Goal: Task Accomplishment & Management: Use online tool/utility

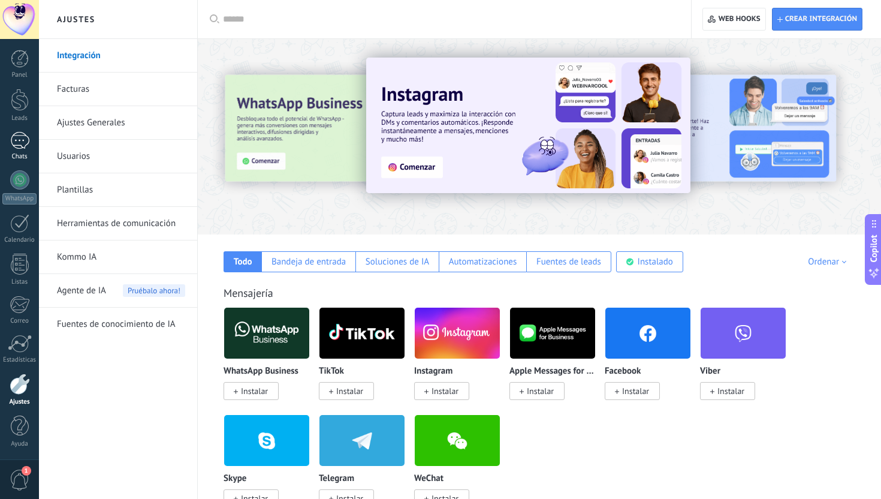
click at [16, 151] on link "Chats" at bounding box center [19, 146] width 39 height 29
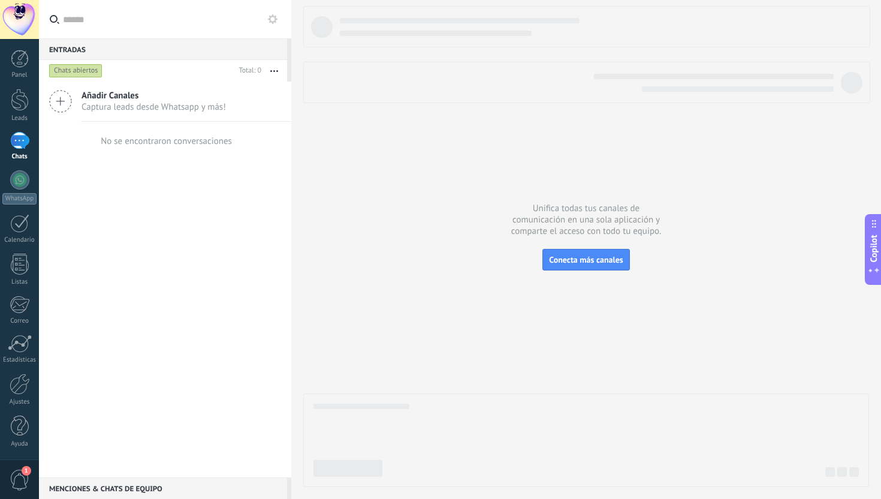
click at [405, 77] on div at bounding box center [569, 83] width 530 height 18
click at [23, 68] on link "Panel" at bounding box center [19, 64] width 39 height 29
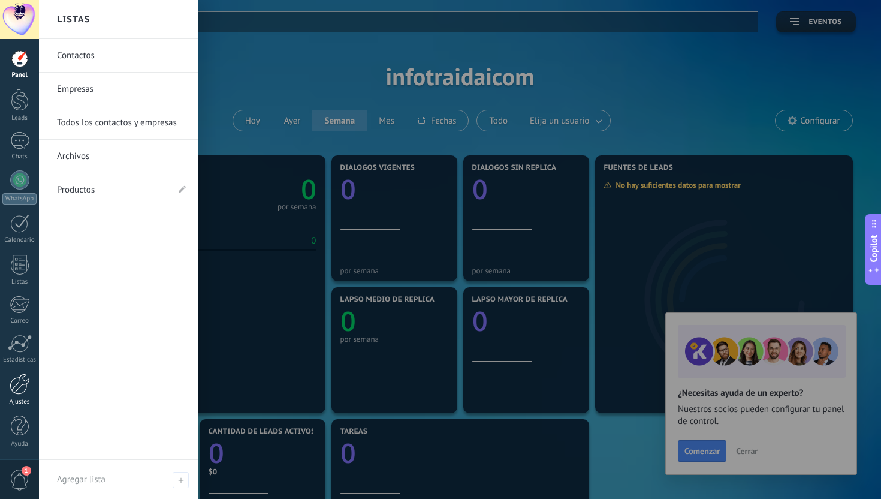
click at [24, 392] on div at bounding box center [20, 384] width 20 height 21
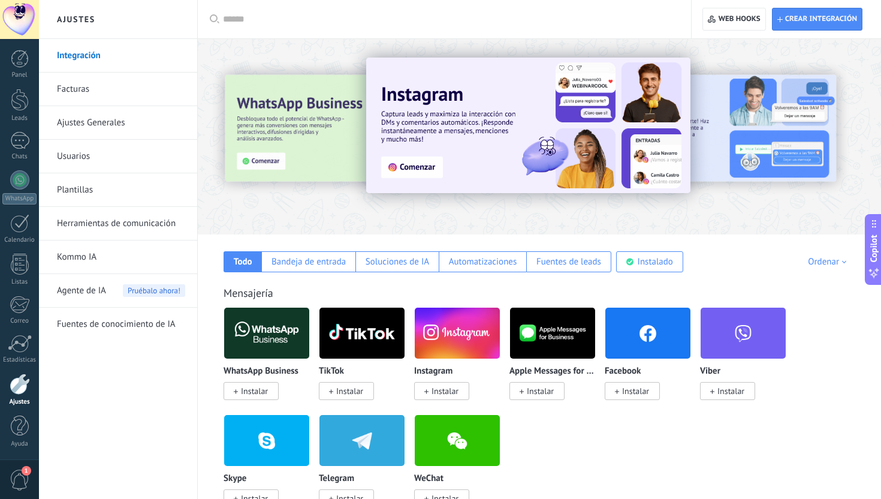
click at [254, 388] on span "Instalar" at bounding box center [254, 391] width 27 height 11
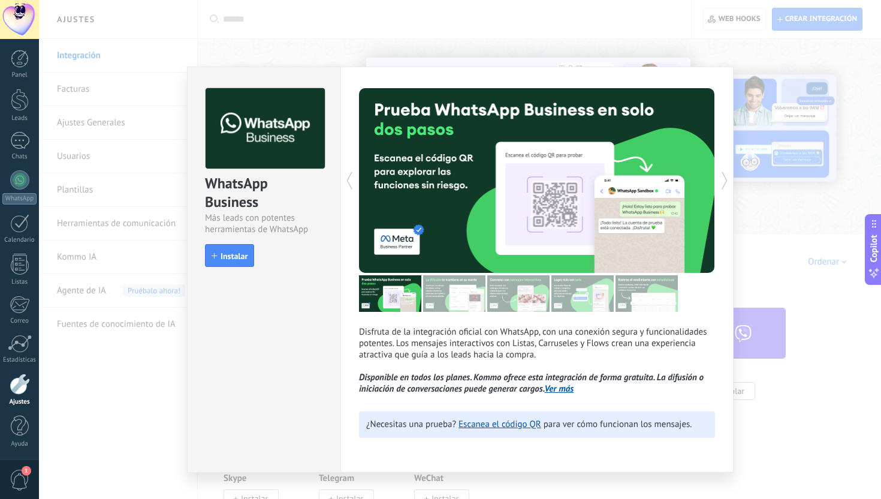
click at [231, 269] on div "WhatsApp Business Más leads con potentes herramientas de WhatsApp install Insta…" at bounding box center [264, 171] width 153 height 209
click at [231, 263] on button "Instalar" at bounding box center [229, 255] width 49 height 23
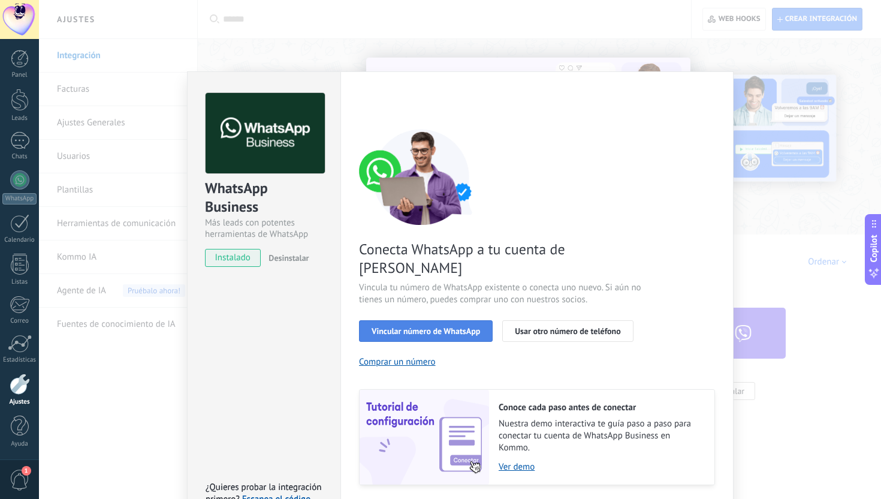
click at [453, 327] on span "Vincular número de WhatsApp" at bounding box center [426, 331] width 109 height 8
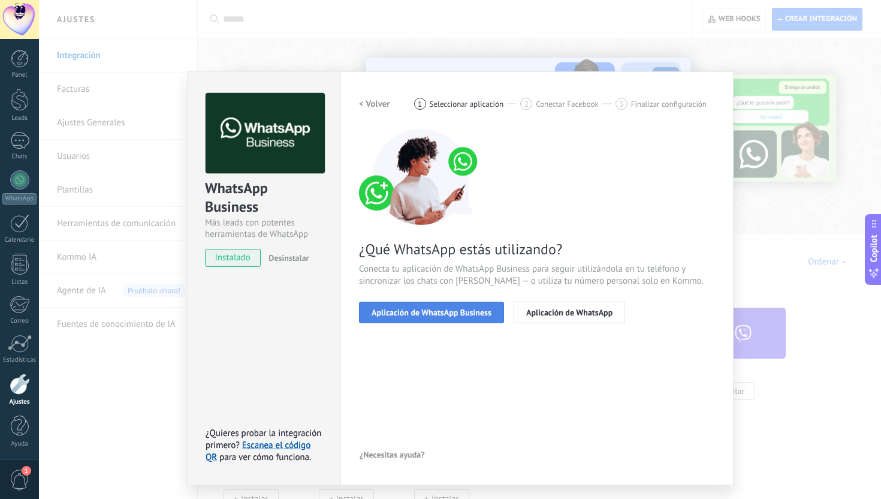
click at [405, 314] on span "Aplicación de WhatsApp Business" at bounding box center [432, 312] width 120 height 8
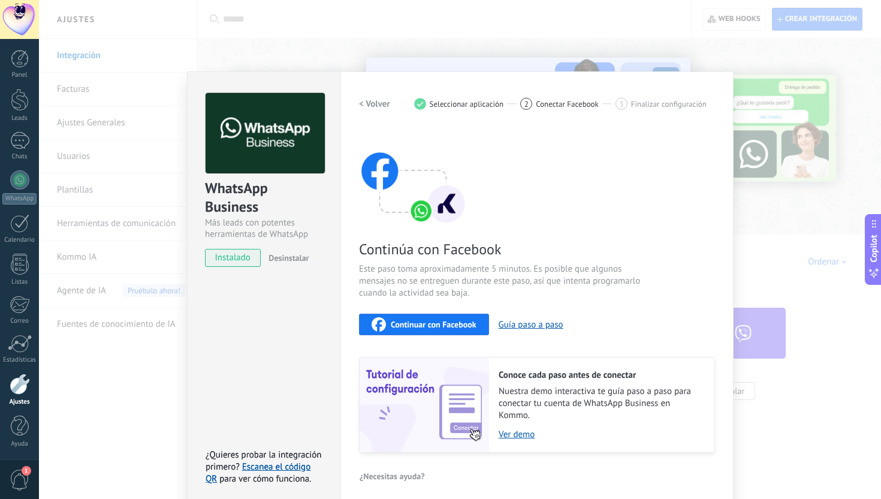
click at [413, 327] on span "Continuar con Facebook" at bounding box center [434, 324] width 86 height 8
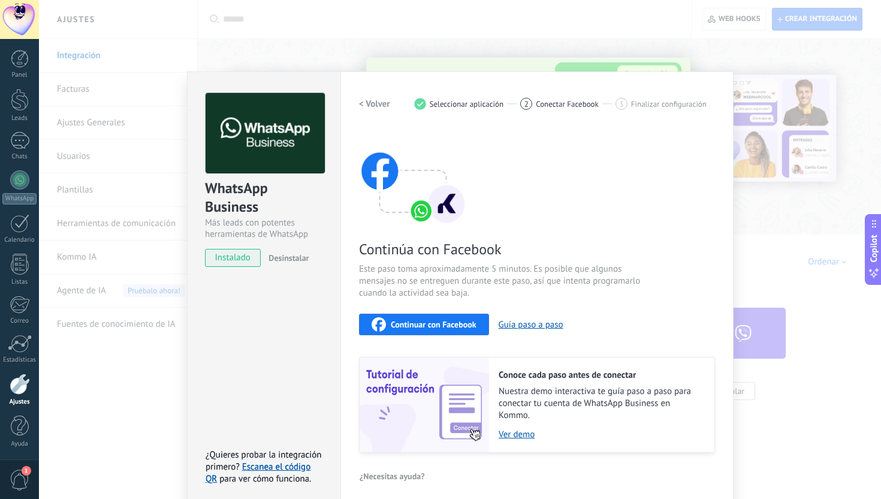
click at [385, 24] on div "WhatsApp Business Más leads con potentes herramientas de WhatsApp instalado Des…" at bounding box center [460, 249] width 842 height 499
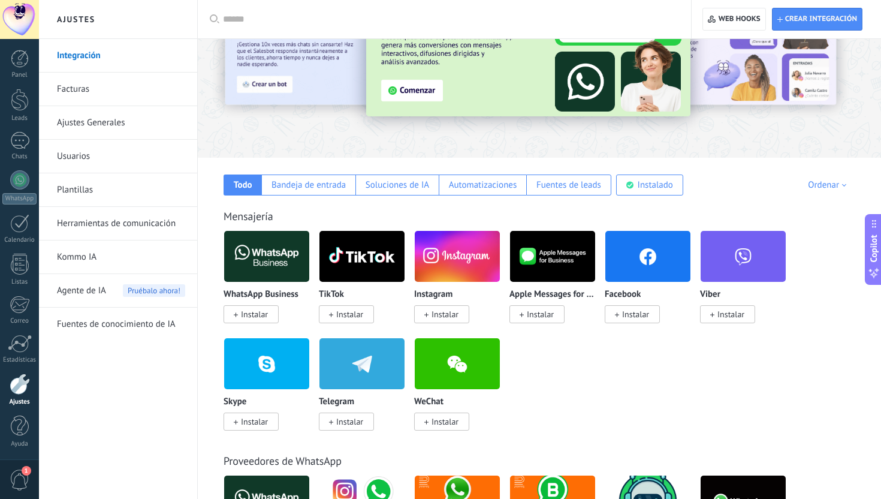
scroll to position [86, 0]
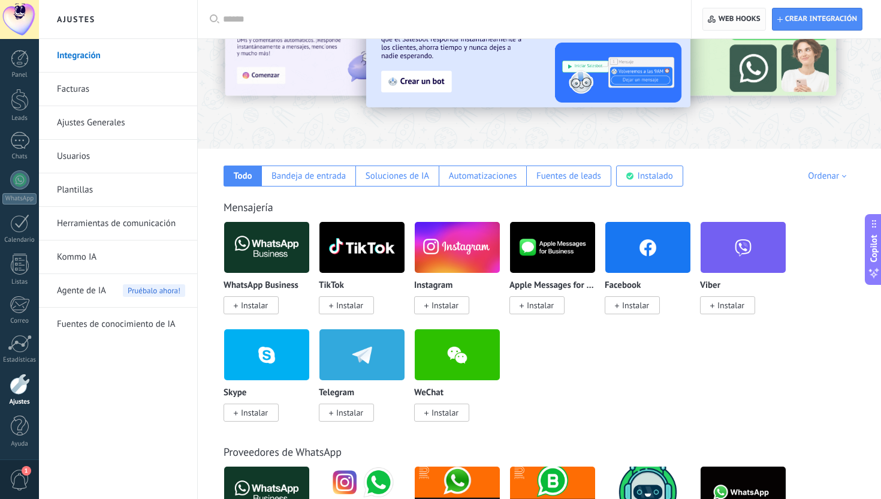
click at [749, 22] on span "Web hooks 0" at bounding box center [740, 19] width 42 height 10
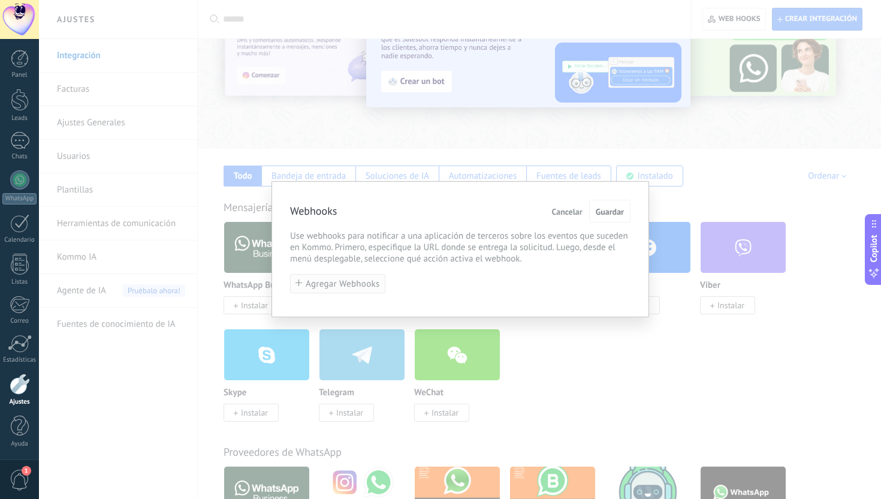
click at [329, 288] on span "Agregar Webhooks" at bounding box center [343, 283] width 74 height 9
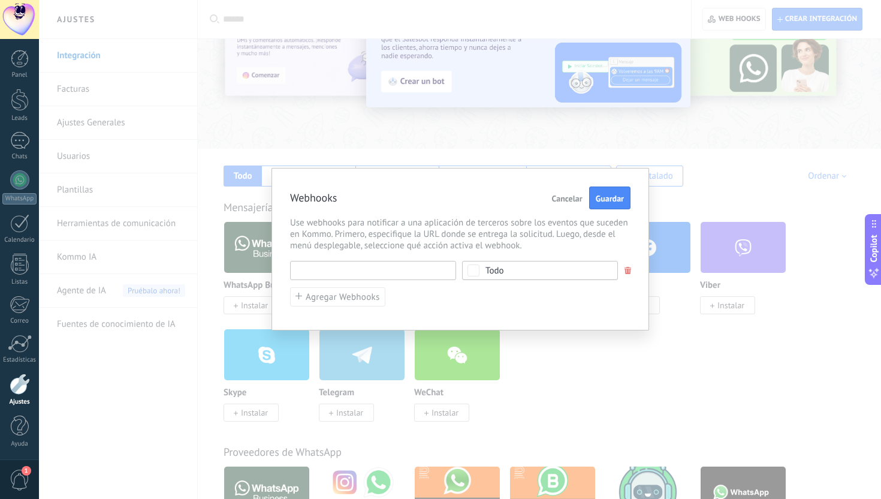
click at [405, 274] on input "text" at bounding box center [373, 270] width 166 height 19
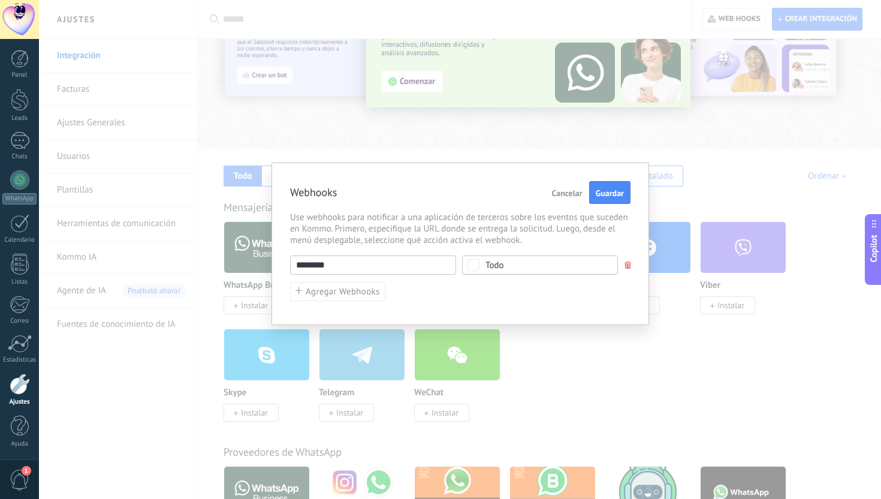
paste input "**********"
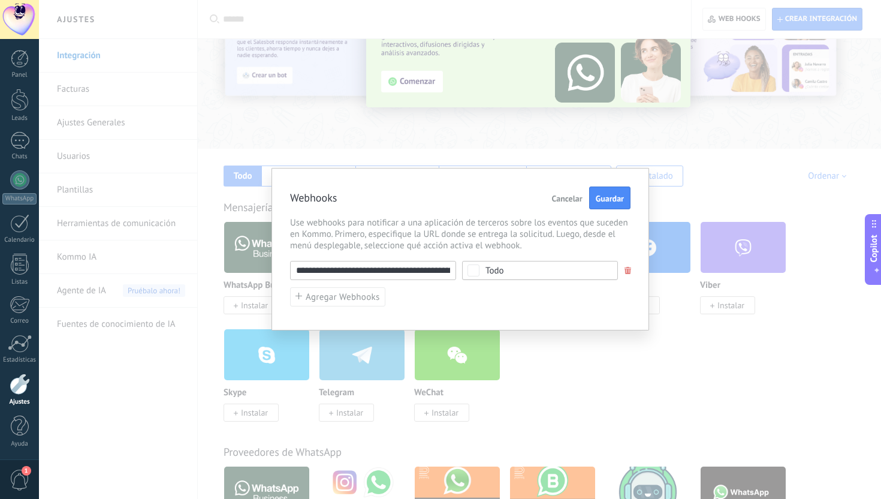
scroll to position [0, 101]
type input "**********"
click at [462, 290] on div "**********" at bounding box center [460, 284] width 341 height 46
click at [504, 275] on div "Todo" at bounding box center [540, 270] width 156 height 19
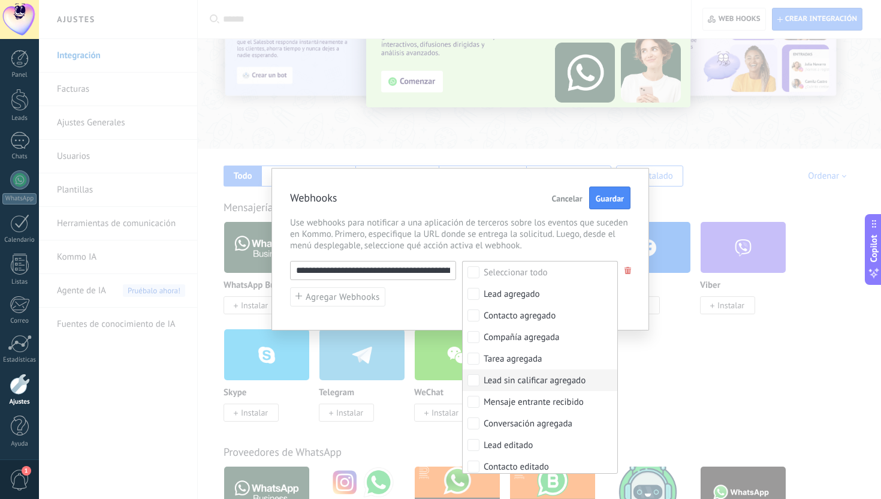
scroll to position [43, 0]
click at [519, 366] on label "Mensaje entrante recibido" at bounding box center [540, 359] width 155 height 22
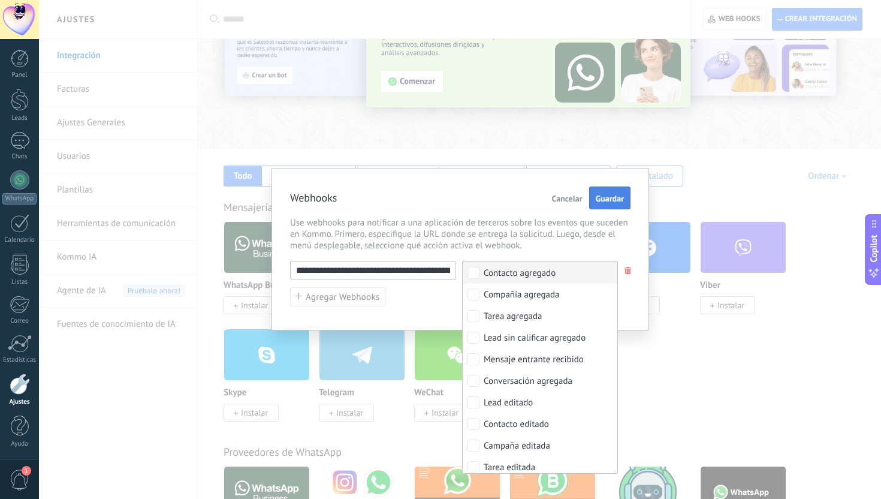
click at [616, 194] on span "Guardar" at bounding box center [610, 198] width 28 height 8
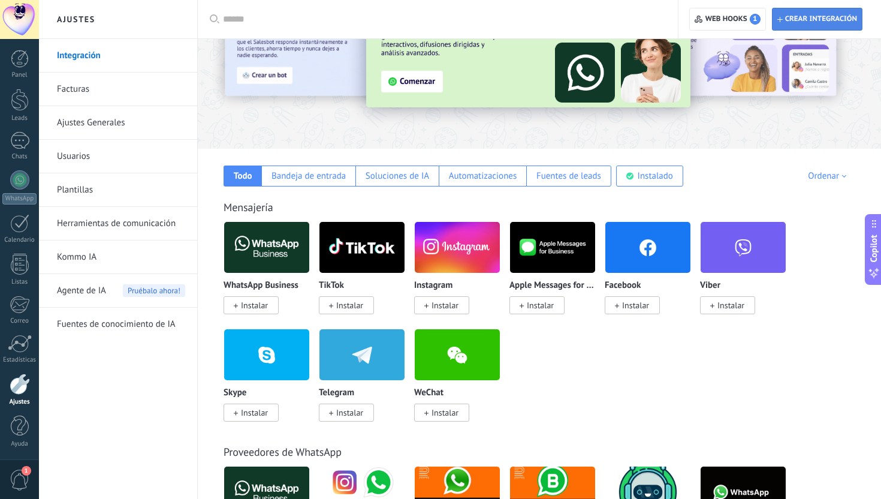
click at [798, 28] on span "Crear integración" at bounding box center [818, 19] width 80 height 22
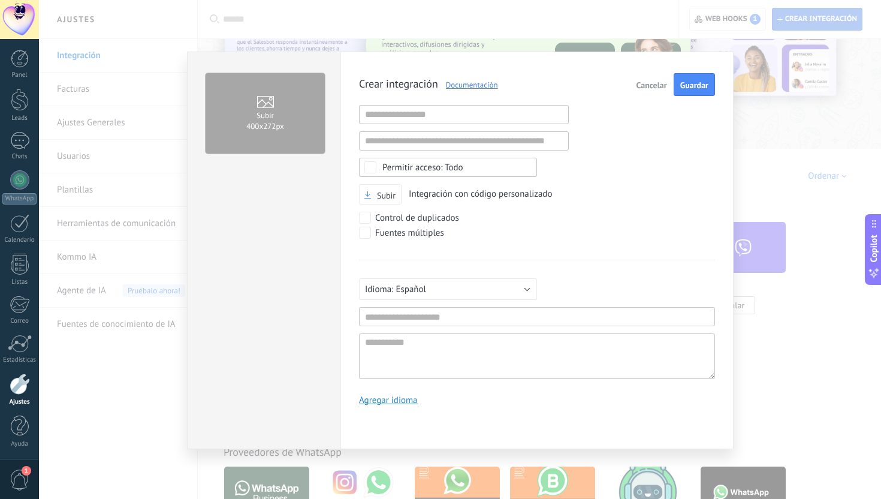
scroll to position [11, 0]
click at [401, 118] on input "text" at bounding box center [464, 114] width 210 height 19
paste input "**********"
type input "**********"
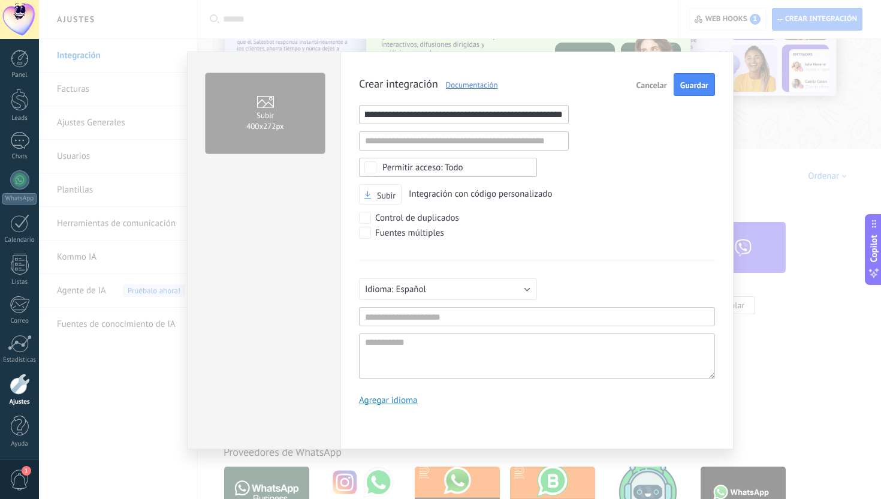
click at [609, 219] on div "Control de duplicados" at bounding box center [509, 219] width 300 height 15
click at [465, 314] on input "text" at bounding box center [537, 316] width 356 height 19
type input "***"
click at [699, 86] on span "Guardar" at bounding box center [695, 85] width 28 height 8
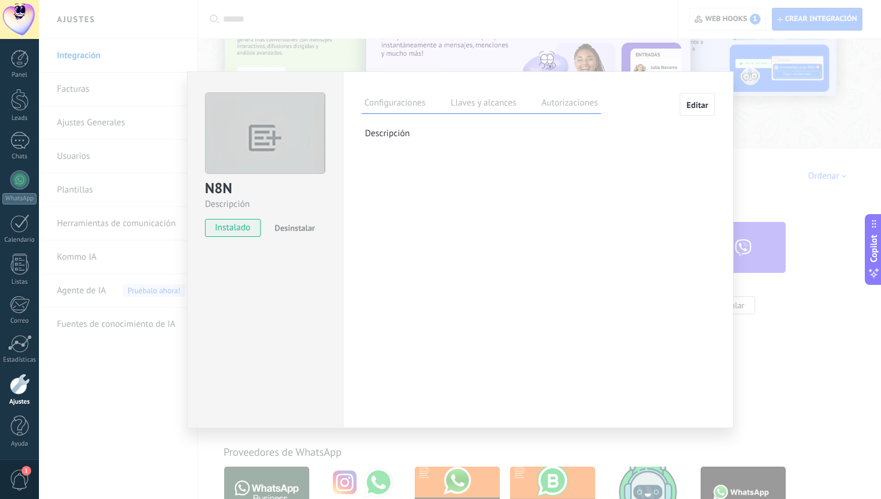
click at [465, 103] on label "Llaves y alcances" at bounding box center [483, 104] width 71 height 17
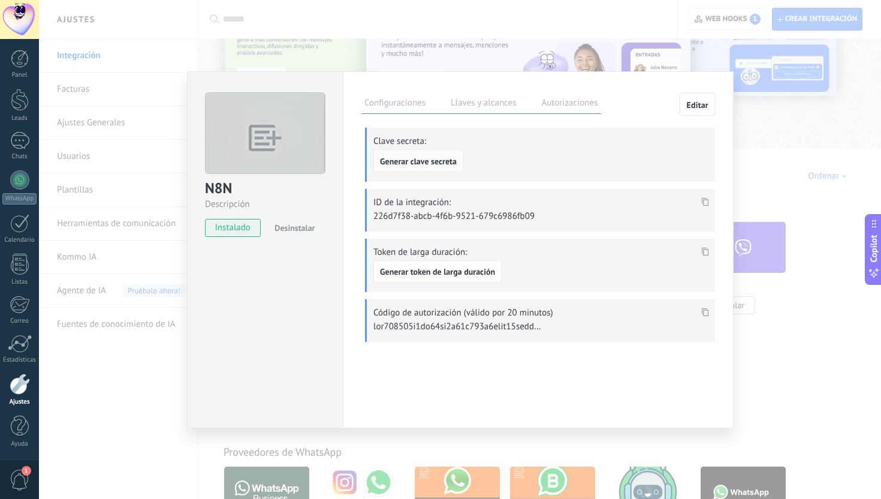
click at [436, 159] on span "Generar clave secreta" at bounding box center [418, 161] width 77 height 8
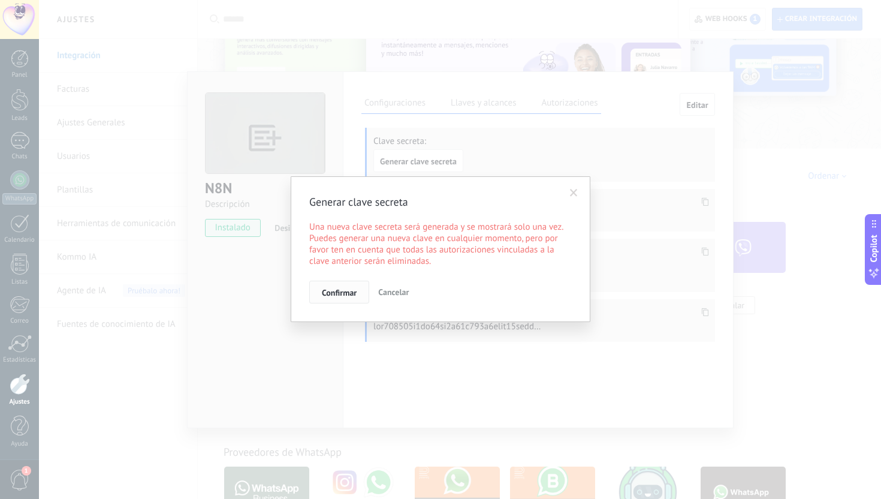
click at [335, 297] on span "Confirmar" at bounding box center [339, 292] width 35 height 8
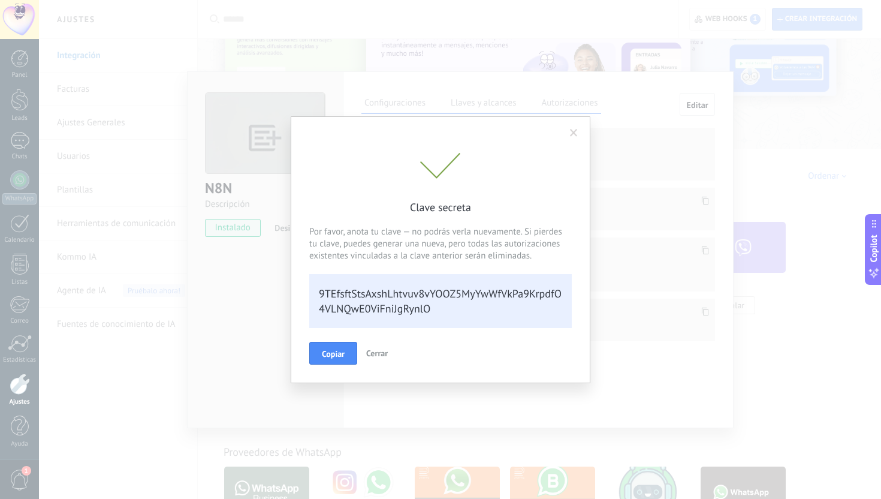
click at [372, 302] on div "9TEfsftStsAxshLhtvuv8vYOOZ5MyYwWfVkPa9KrpdfO4VLNQwE0ViFniJgRynlO" at bounding box center [440, 301] width 263 height 54
click at [377, 312] on div "9TEfsftStsAxshLhtvuv8vYOOZ5MyYwWfVkPa9KrpdfO4VLNQwE0ViFniJgRynlO" at bounding box center [440, 301] width 263 height 54
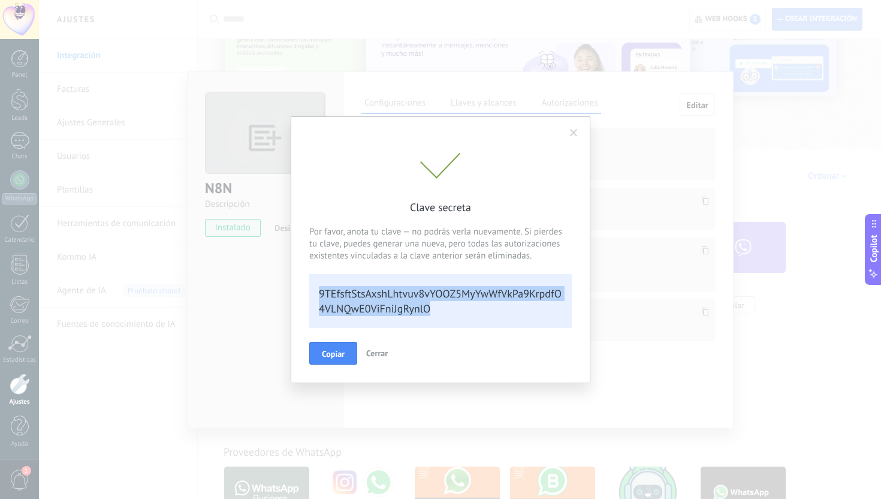
click at [377, 312] on div "9TEfsftStsAxshLhtvuv8vYOOZ5MyYwWfVkPa9KrpdfO4VLNQwE0ViFniJgRynlO" at bounding box center [440, 301] width 263 height 54
copy div "9TEfsftStsAxshLhtvuv8vYOOZ5MyYwWfVkPa9KrpdfO4VLNQwE0ViFniJgRynlO Copiar Cerrar"
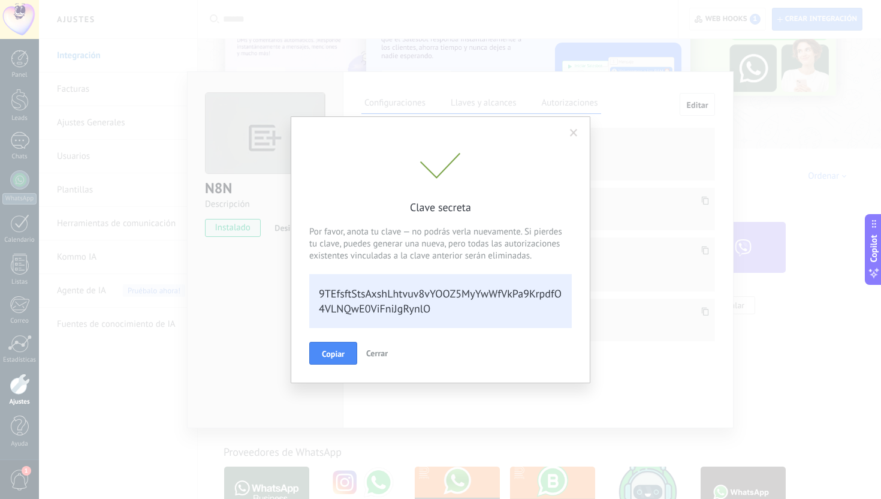
click at [567, 140] on span at bounding box center [574, 133] width 20 height 20
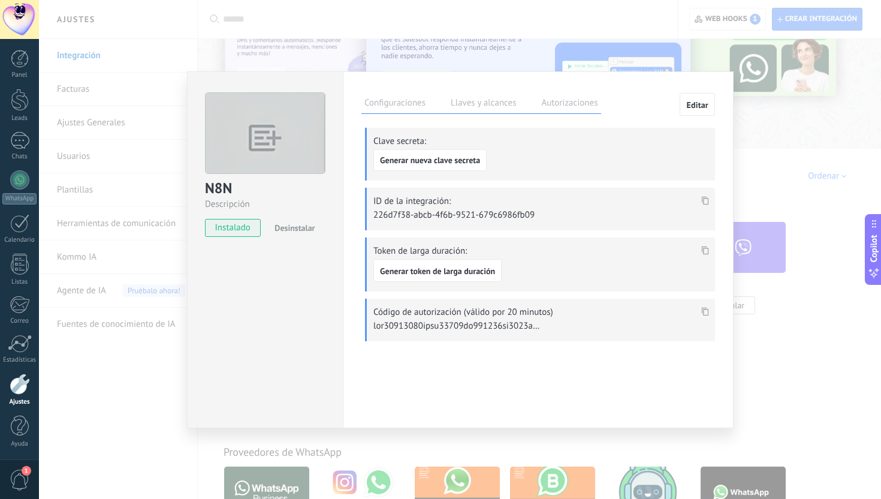
click at [706, 203] on icon at bounding box center [705, 201] width 7 height 8
click at [828, 204] on div "N8N Descripción instalado Desinstalar Configuraciones Llaves y alcances Autoriz…" at bounding box center [460, 249] width 842 height 499
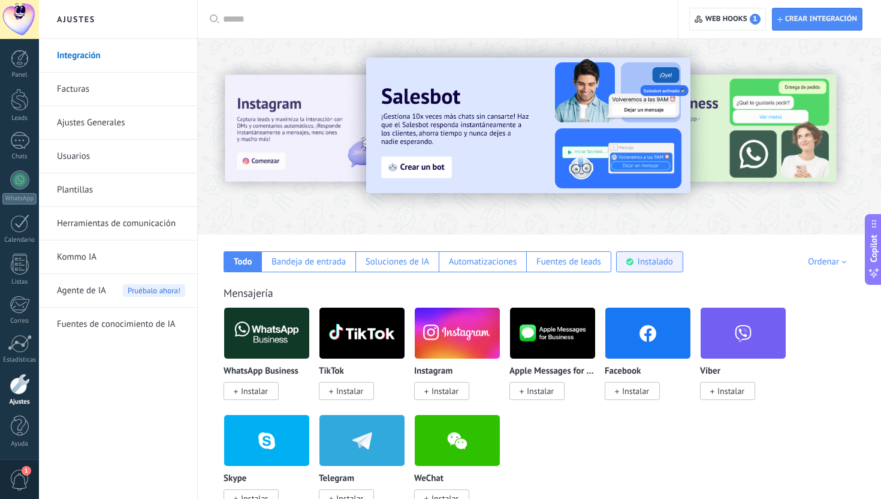
click at [628, 260] on use at bounding box center [630, 261] width 7 height 7
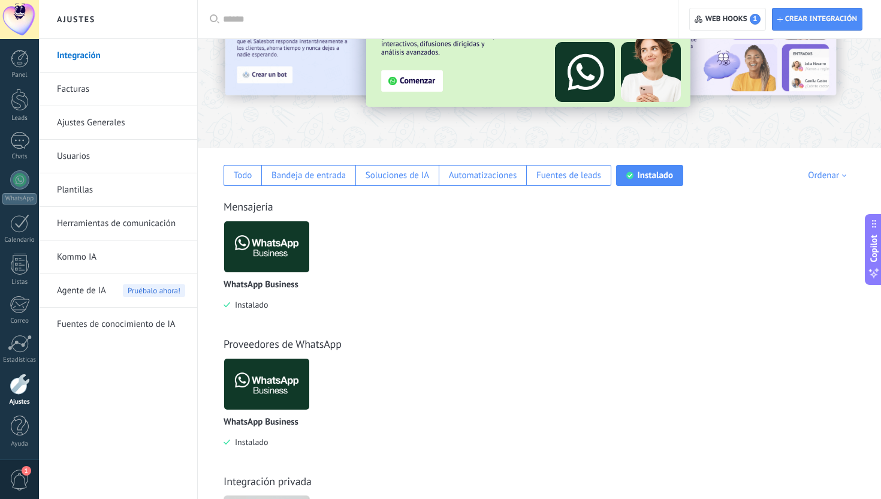
scroll to position [207, 0]
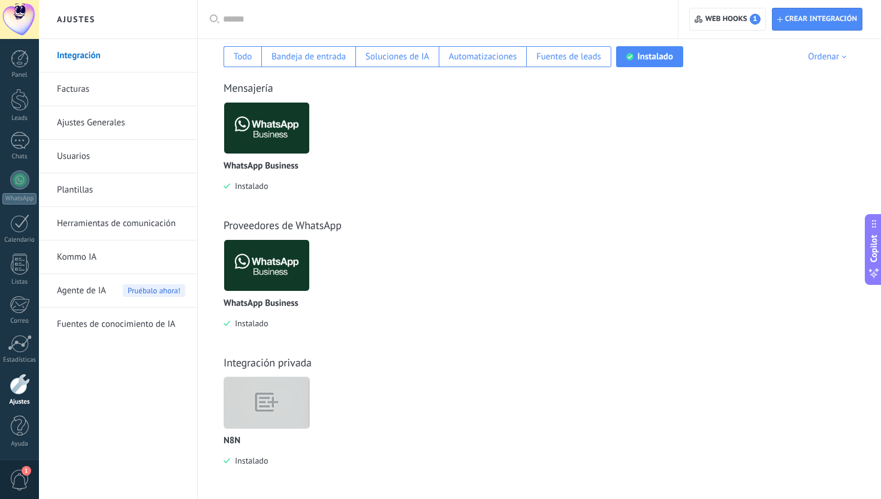
click at [252, 411] on img at bounding box center [266, 402] width 85 height 65
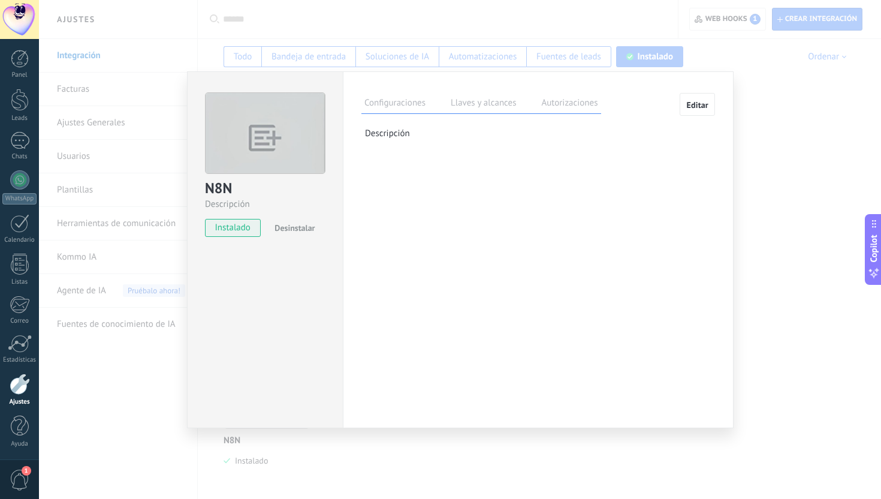
click at [302, 224] on span "Desinstalar" at bounding box center [295, 227] width 40 height 11
click at [787, 122] on div "N8N Descripción install Instalar Acepto las políticas de privacidad de N8N y ot…" at bounding box center [460, 249] width 842 height 499
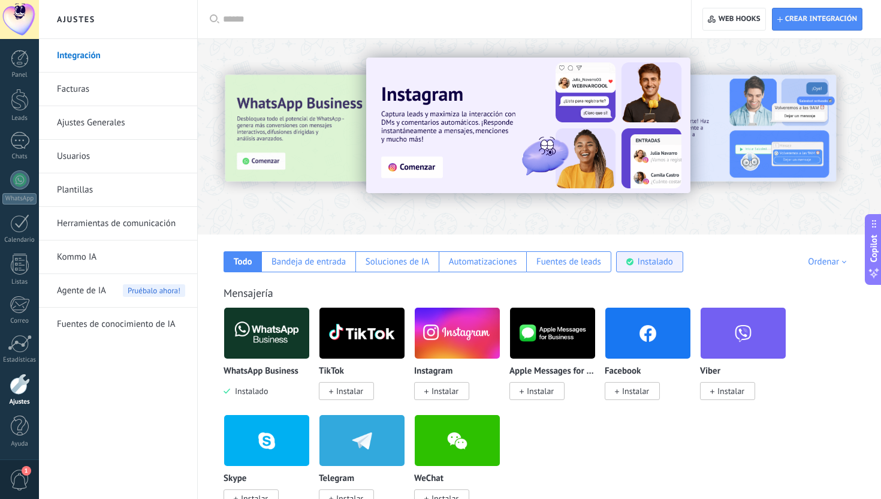
click at [665, 258] on div "Instalado" at bounding box center [655, 261] width 35 height 11
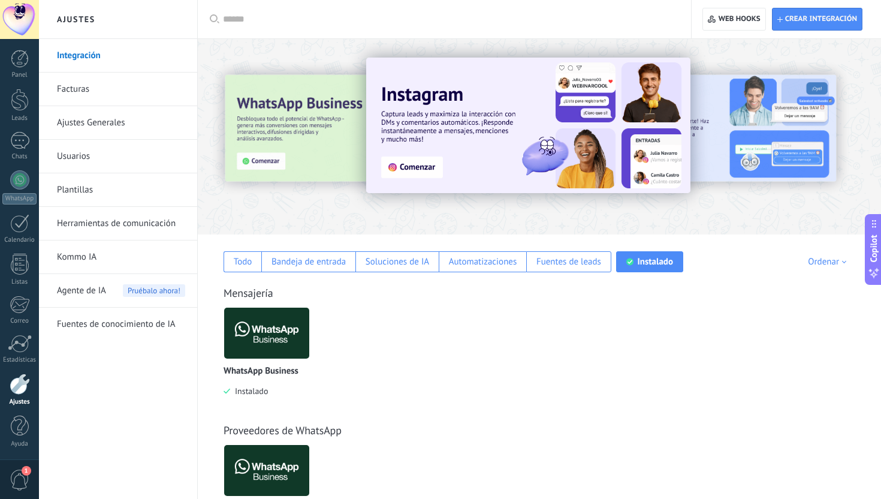
scroll to position [69, 0]
